Goal: Task Accomplishment & Management: Complete application form

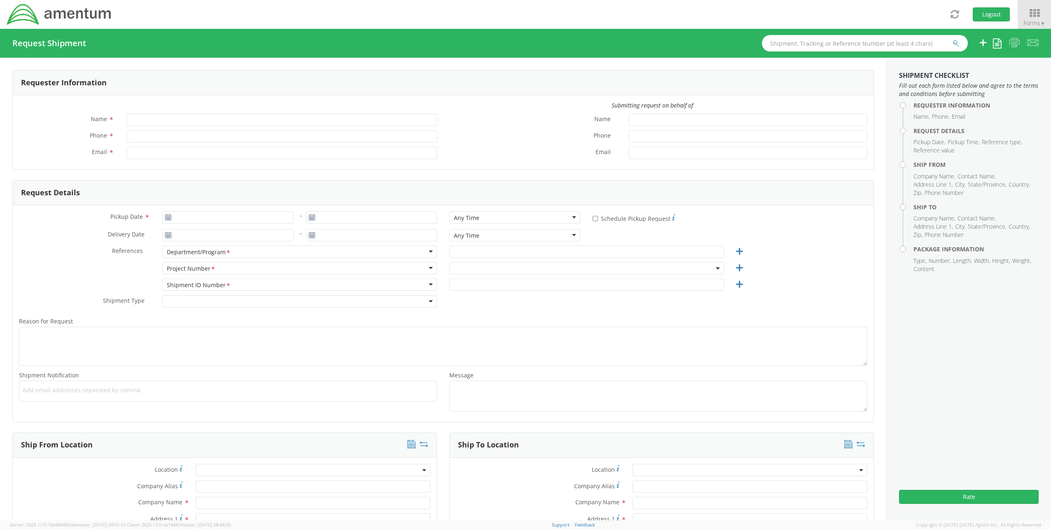
type input "[PERSON_NAME]"
type input "[PERSON_NAME][EMAIL_ADDRESS][PERSON_NAME][DOMAIN_NAME]"
click at [589, 263] on span at bounding box center [586, 268] width 275 height 12
click at [513, 283] on input "search" at bounding box center [585, 282] width 269 height 12
select select "ADMN.100123.DSKSP"
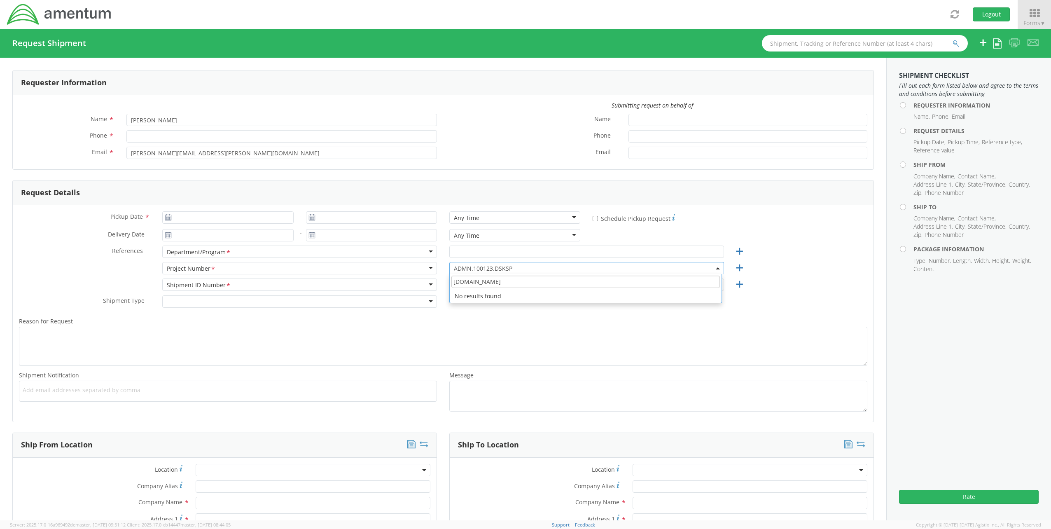
drag, startPoint x: 488, startPoint y: 280, endPoint x: 374, endPoint y: 271, distance: 114.0
click at [374, 271] on div "Project Number <span class="required">*</span> Project Number * Account Type Ac…" at bounding box center [443, 270] width 861 height 16
paste input "2.00.01.X.000000.UNBL.XXXXX"
type input "4862.00.01.X.000000.UNBL.XXXXX"
